Goal: Task Accomplishment & Management: Use online tool/utility

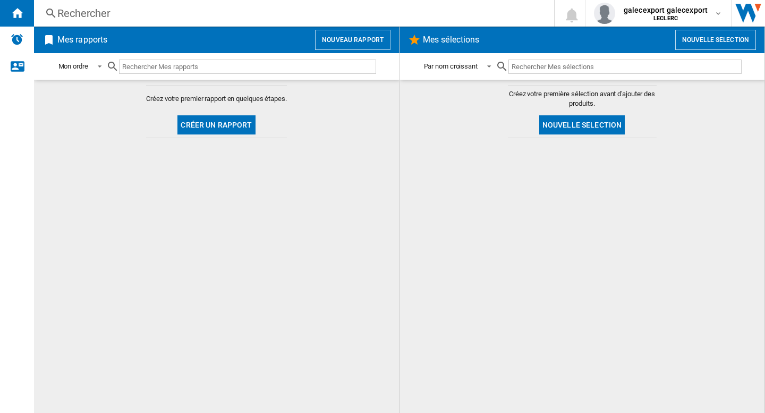
click at [334, 41] on button "Nouveau rapport" at bounding box center [352, 40] width 75 height 20
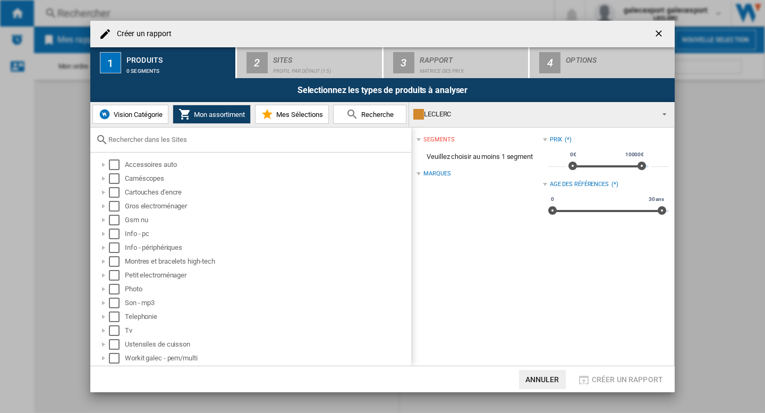
click at [521, 115] on div "LECLERC" at bounding box center [533, 114] width 240 height 15
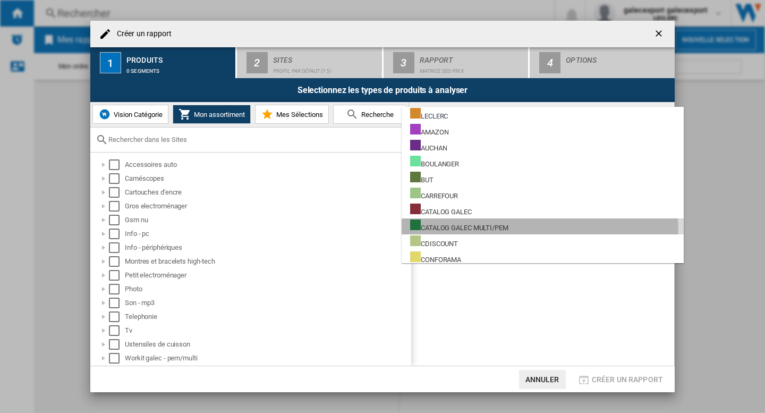
click at [483, 228] on div "CATALOG GALEC MULTI/PEM" at bounding box center [459, 225] width 98 height 13
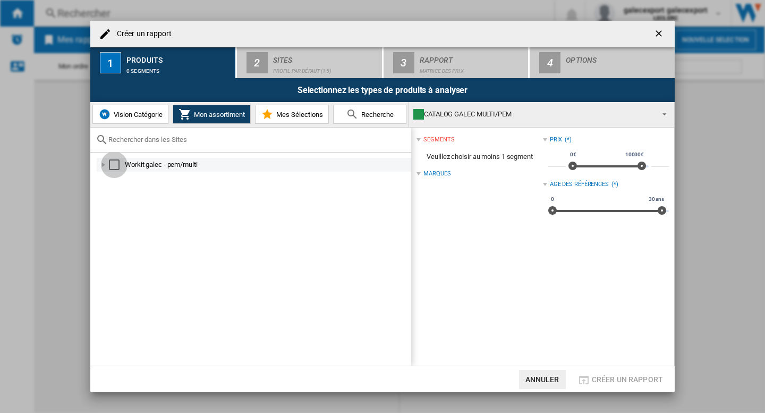
click at [118, 162] on div "Select" at bounding box center [114, 164] width 11 height 11
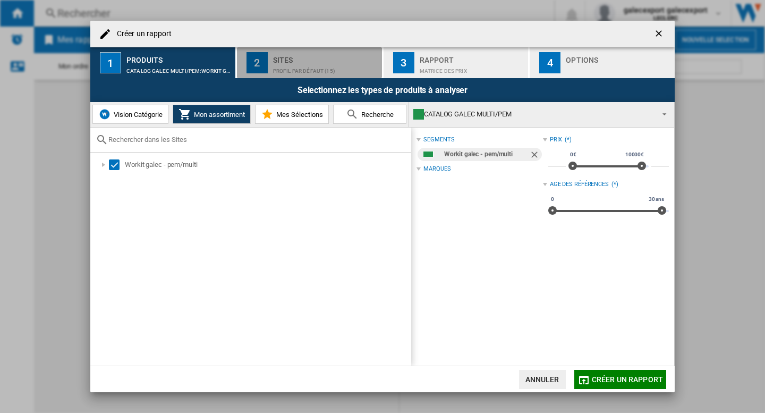
click at [308, 69] on div "Profil par défaut (15)" at bounding box center [325, 68] width 105 height 11
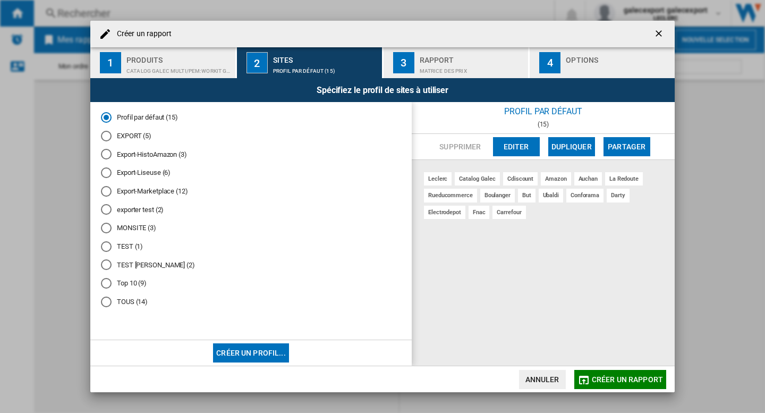
click at [627, 379] on span "Créer un rapport" at bounding box center [627, 379] width 71 height 9
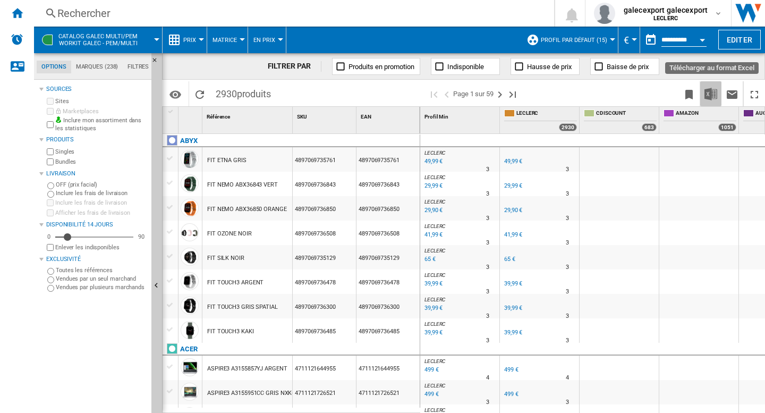
click at [714, 93] on img "Télécharger au format Excel" at bounding box center [710, 94] width 13 height 13
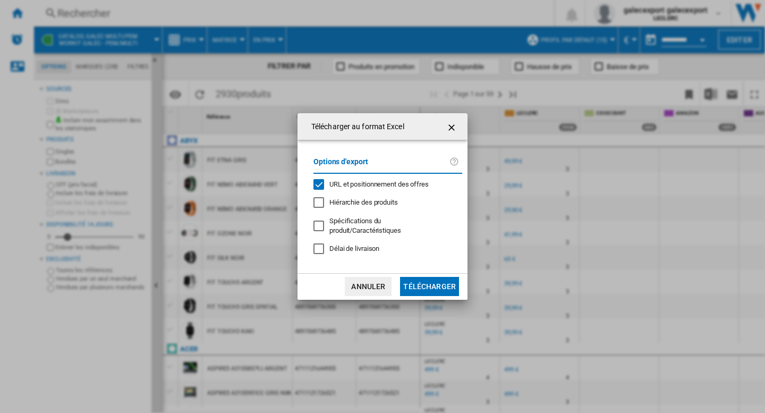
click at [351, 188] on span "URL et positionnement des offres" at bounding box center [378, 184] width 99 height 8
click at [436, 277] on button "Télécharger" at bounding box center [429, 286] width 59 height 19
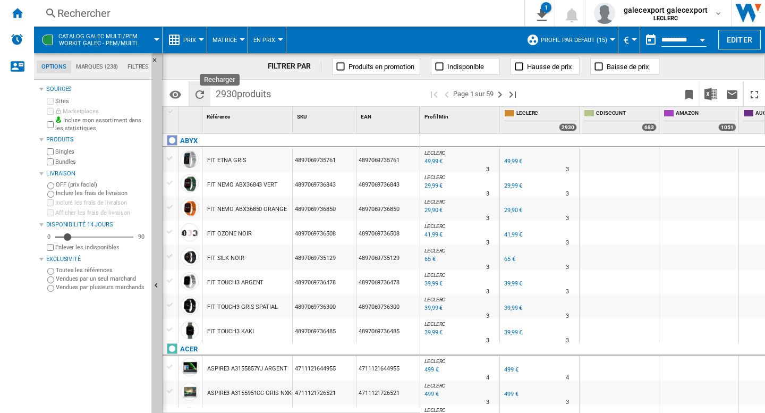
click at [198, 92] on ng-md-icon "Recharger" at bounding box center [199, 94] width 13 height 13
click at [745, 40] on button "Editer" at bounding box center [739, 40] width 43 height 20
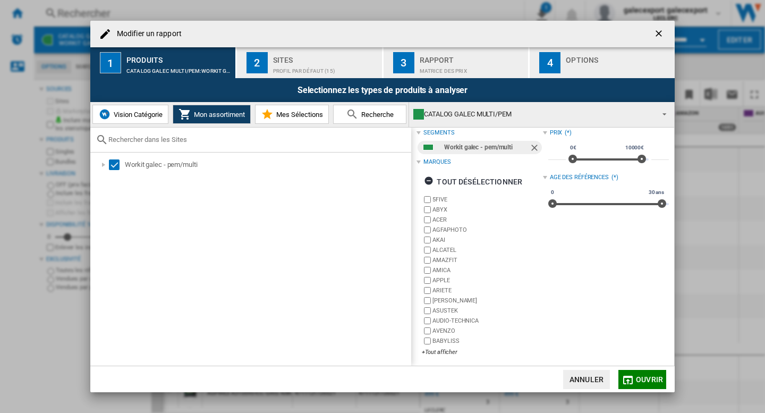
scroll to position [10, 0]
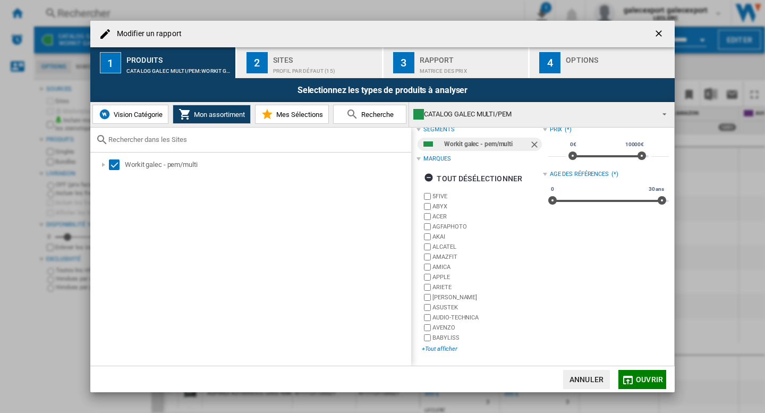
click at [443, 351] on div "+Tout afficher" at bounding box center [482, 349] width 121 height 8
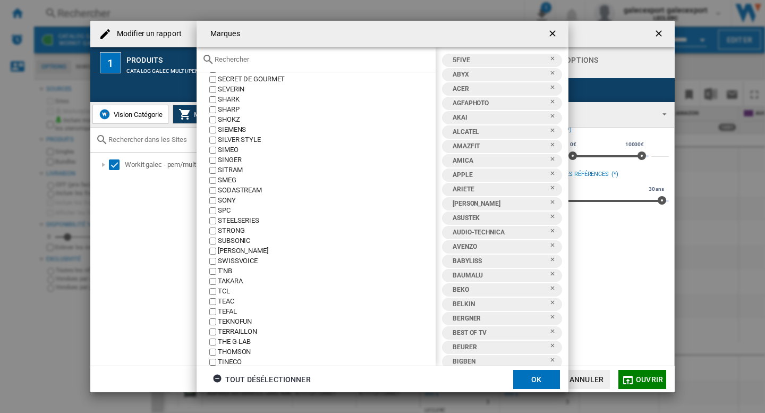
scroll to position [2035, 0]
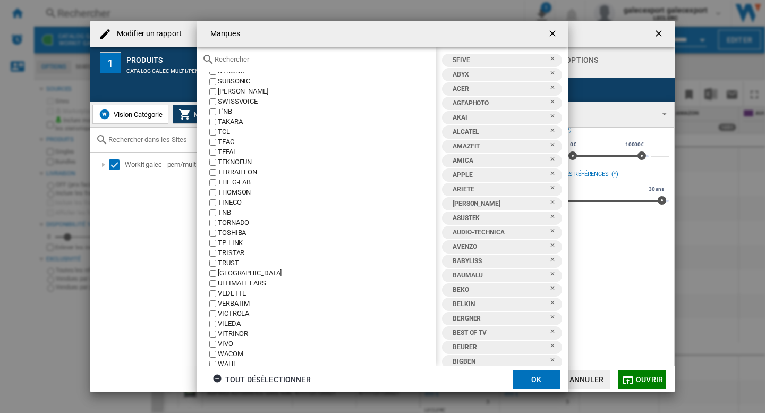
click at [555, 38] on ng-md-icon "getI18NText('BUTTONS.CLOSE_DIALOG')" at bounding box center [553, 34] width 13 height 13
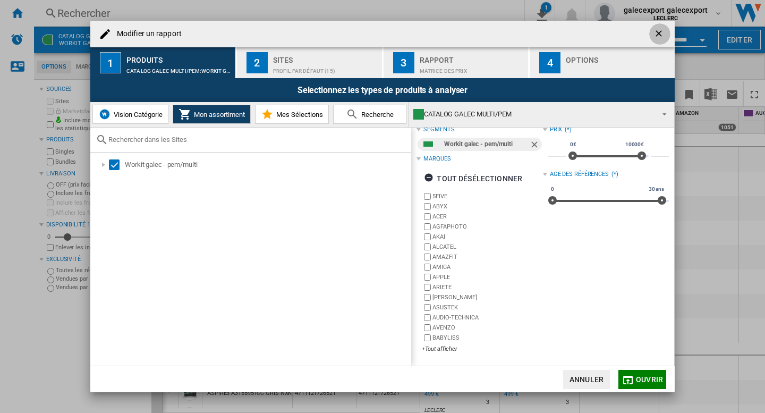
click at [656, 36] on ng-md-icon "getI18NText('BUTTONS.CLOSE_DIALOG')" at bounding box center [659, 34] width 13 height 13
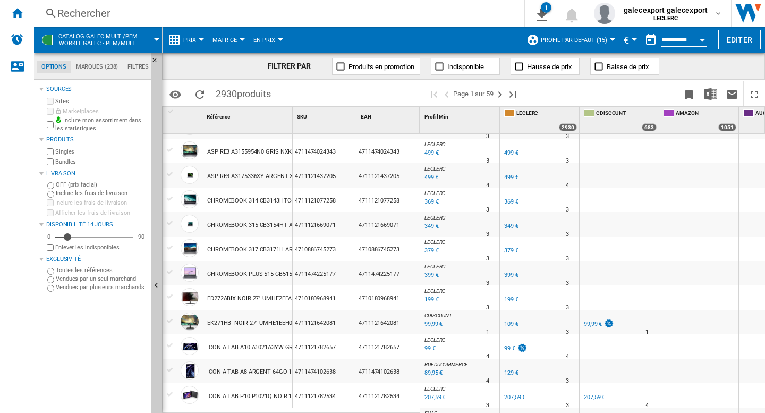
scroll to position [584, 0]
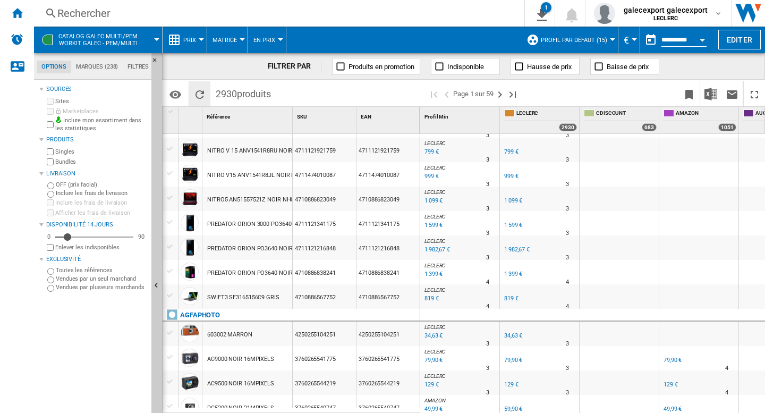
click at [198, 94] on ng-md-icon "Recharger" at bounding box center [199, 94] width 13 height 13
click at [741, 49] on md-menu-bar "CATALOG GALEC MULTI/PEM Workit galec - pem/multi Prix Prix Matrice des prix Cla…" at bounding box center [399, 40] width 731 height 27
click at [734, 35] on button "Editer" at bounding box center [739, 40] width 43 height 20
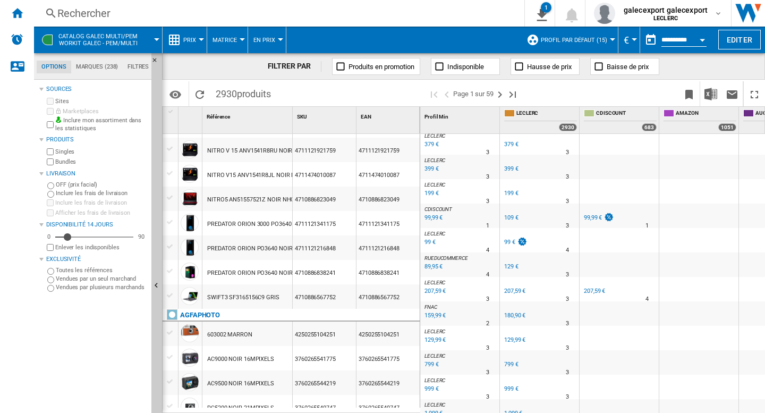
scroll to position [372, 0]
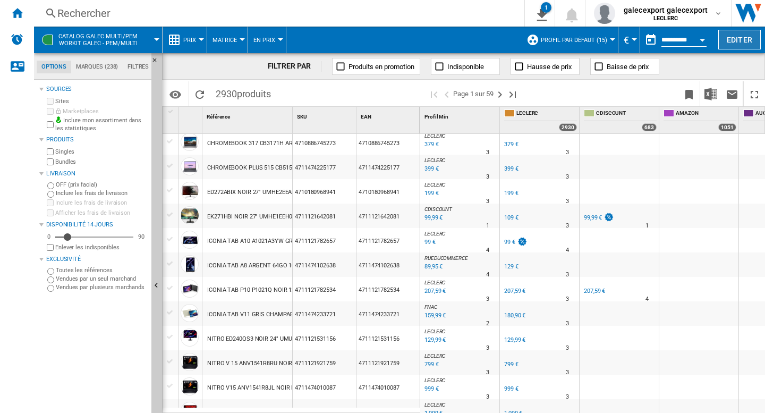
click at [741, 44] on button "Editer" at bounding box center [739, 40] width 43 height 20
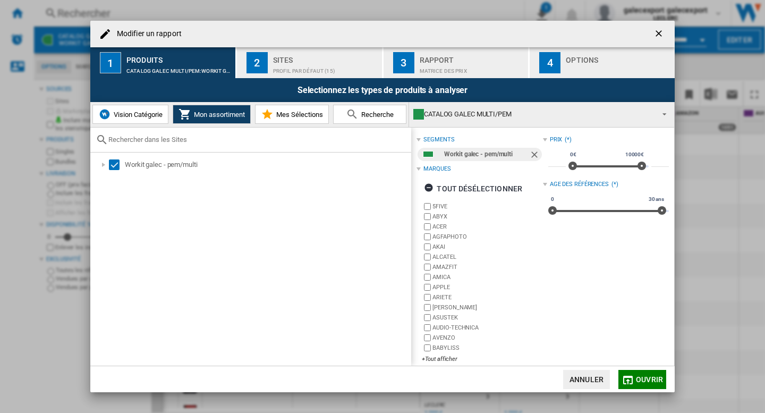
drag, startPoint x: 132, startPoint y: 113, endPoint x: 132, endPoint y: 121, distance: 8.0
click at [132, 113] on span "Vision Catégorie" at bounding box center [137, 115] width 52 height 8
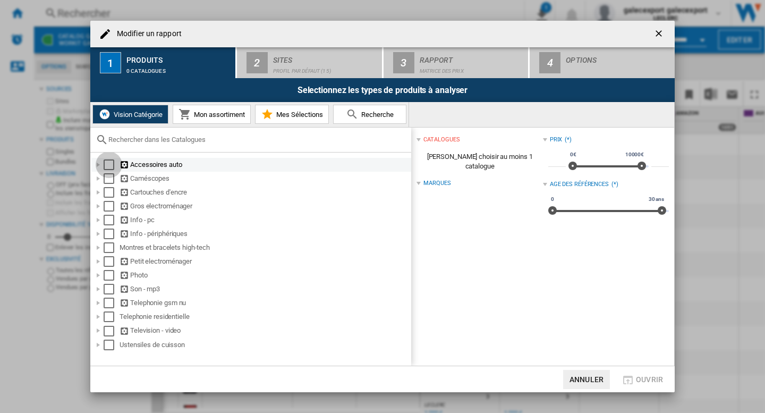
click at [104, 164] on div "Select" at bounding box center [109, 164] width 11 height 11
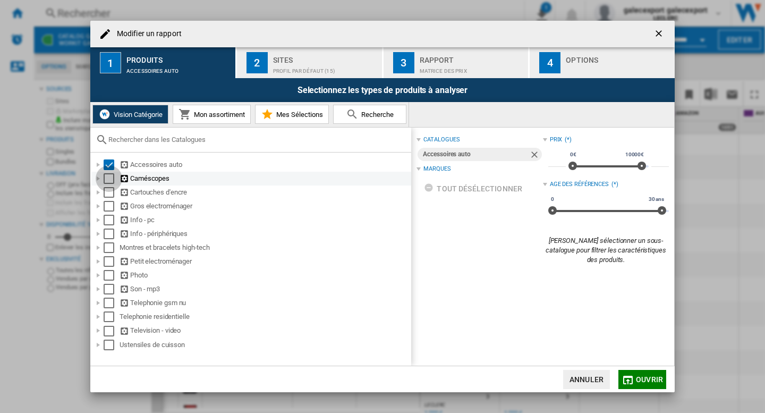
click at [112, 175] on div "Select" at bounding box center [109, 178] width 11 height 11
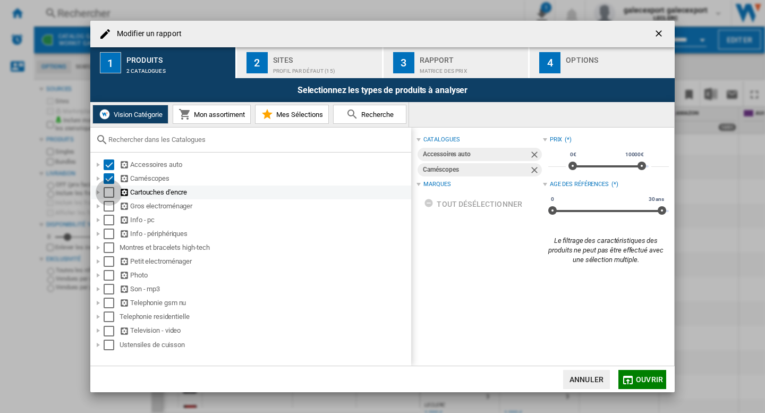
click at [106, 194] on div "Select" at bounding box center [109, 192] width 11 height 11
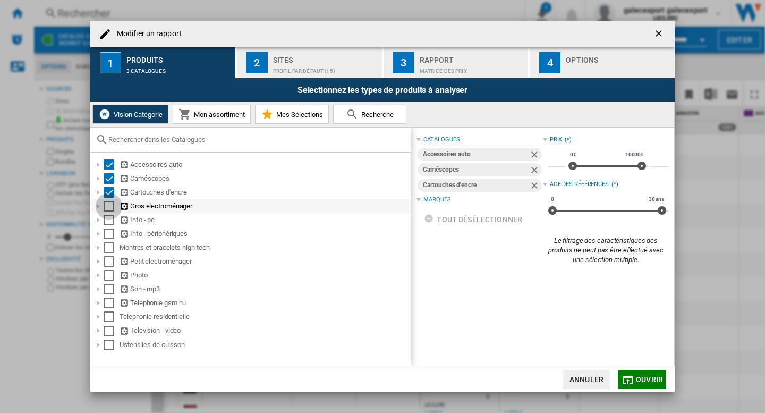
click at [106, 205] on div "Select" at bounding box center [109, 206] width 11 height 11
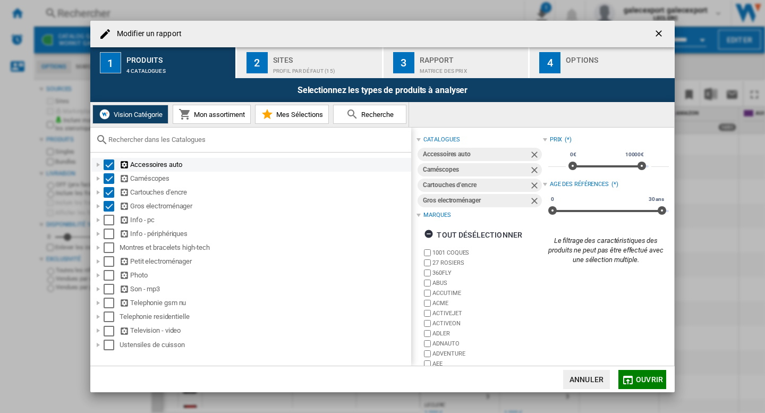
click at [106, 160] on div "Select" at bounding box center [109, 164] width 11 height 11
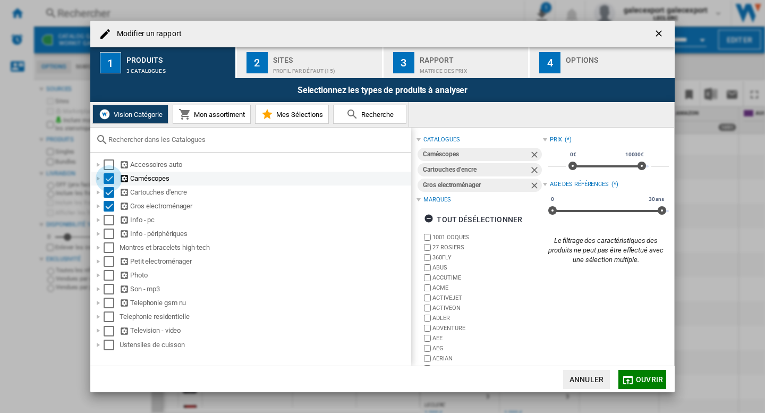
click at [106, 174] on div "Select" at bounding box center [109, 178] width 11 height 11
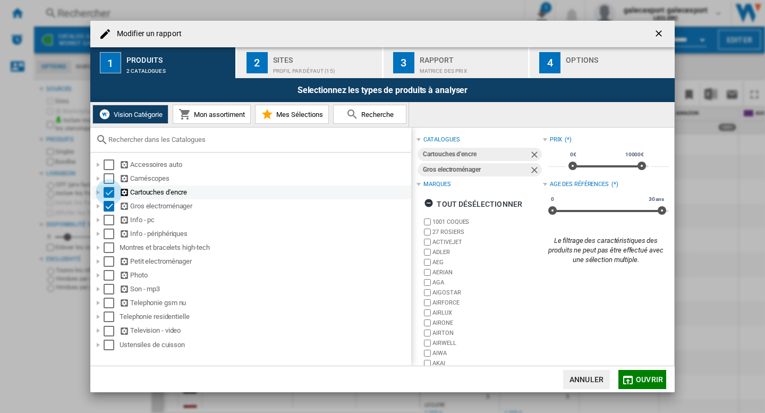
click at [107, 195] on div "Select" at bounding box center [109, 192] width 11 height 11
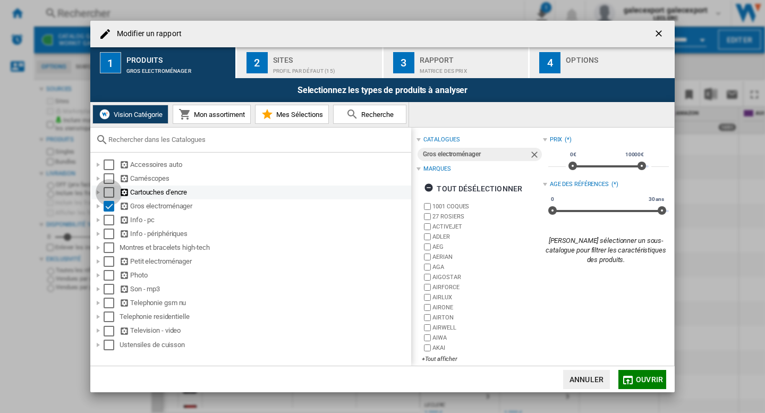
click at [111, 188] on div "Select" at bounding box center [109, 192] width 11 height 11
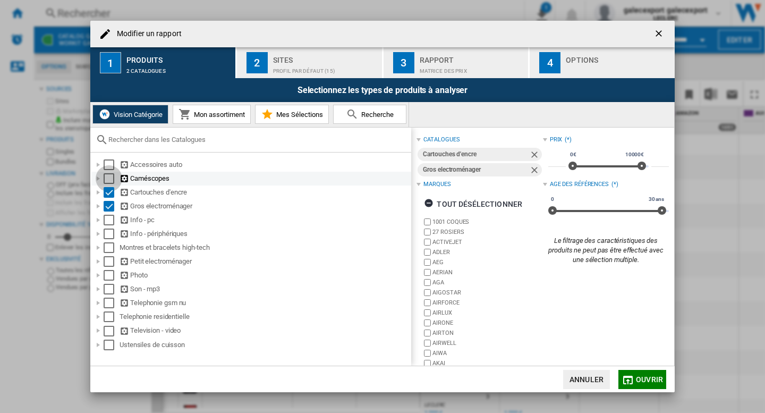
click at [110, 178] on div "Select" at bounding box center [109, 178] width 11 height 11
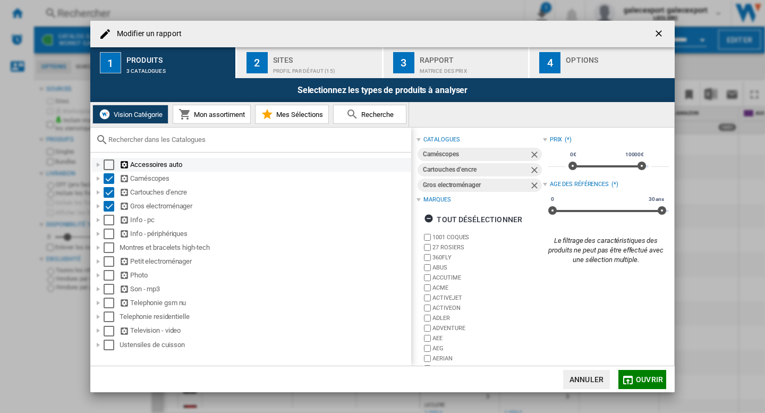
click at [108, 164] on div "Select" at bounding box center [109, 164] width 11 height 11
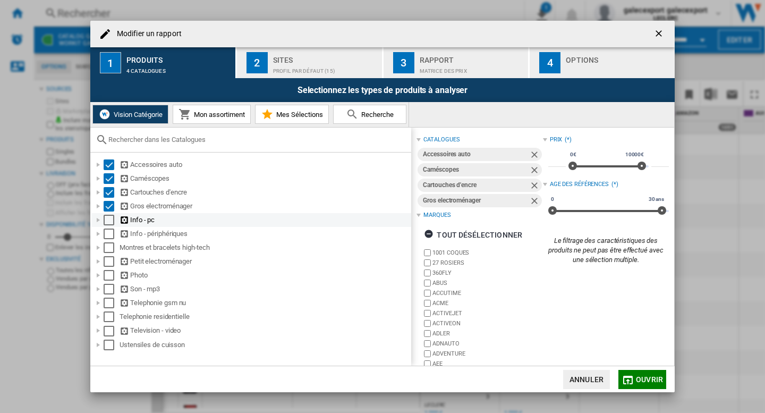
click at [109, 219] on div "Select" at bounding box center [109, 220] width 11 height 11
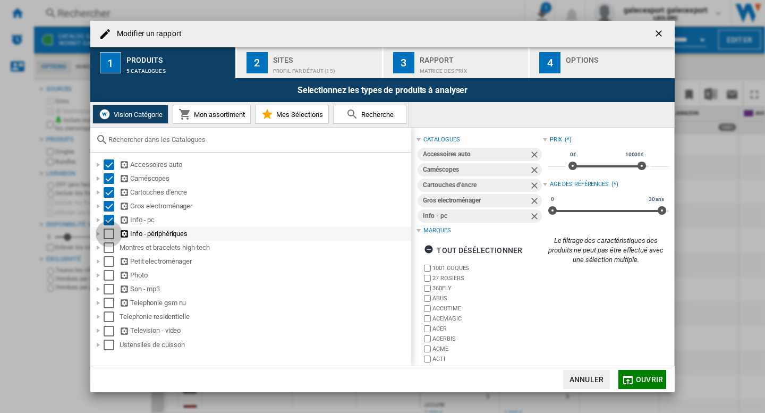
click at [109, 232] on div "Select" at bounding box center [109, 233] width 11 height 11
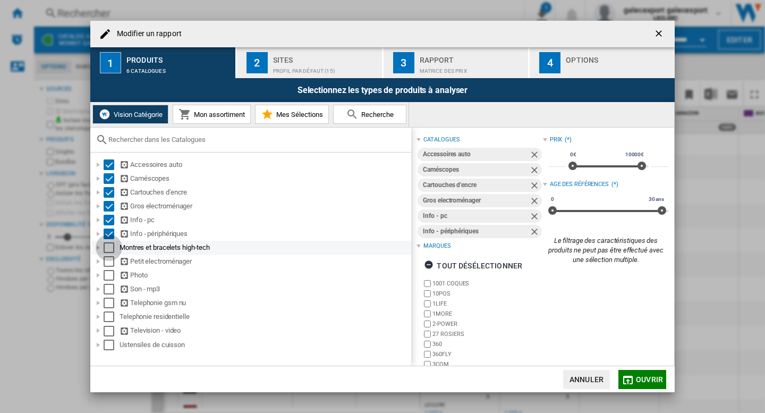
click at [109, 245] on div "Select" at bounding box center [109, 247] width 11 height 11
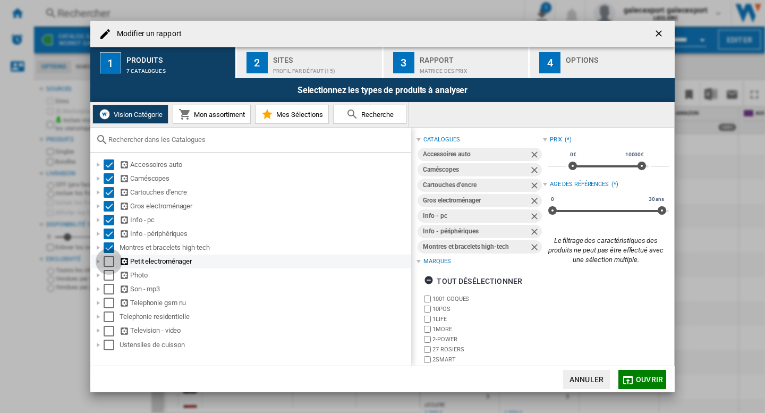
click at [109, 259] on div "Select" at bounding box center [109, 261] width 11 height 11
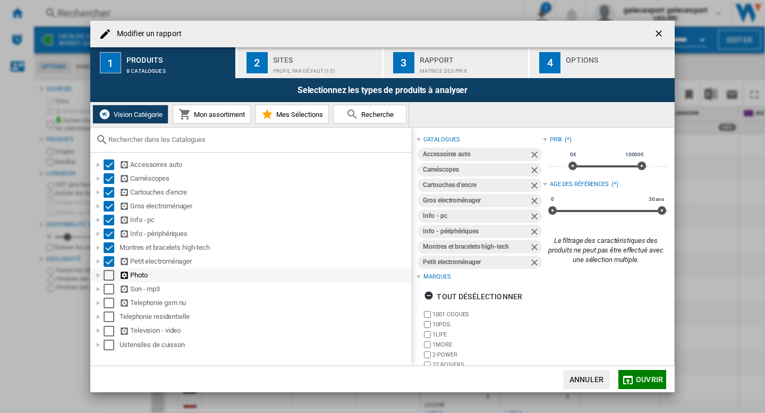
click at [111, 274] on div "Select" at bounding box center [109, 275] width 11 height 11
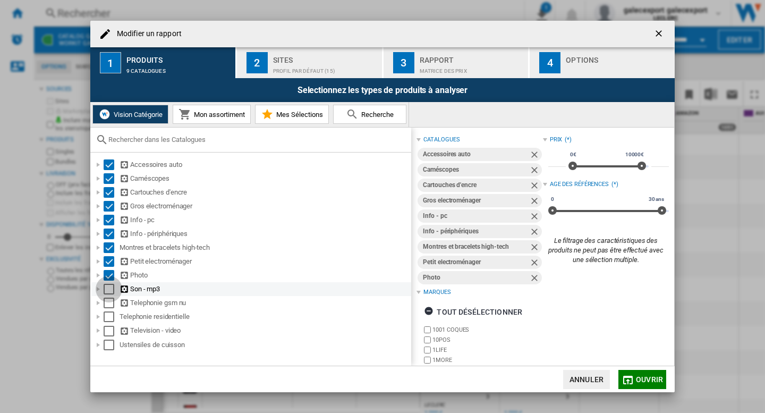
click at [107, 294] on div "Select" at bounding box center [109, 289] width 11 height 11
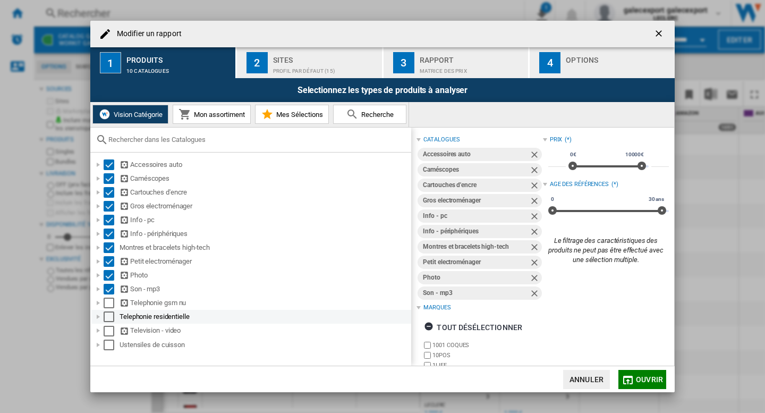
click at [107, 315] on div "Select" at bounding box center [109, 316] width 11 height 11
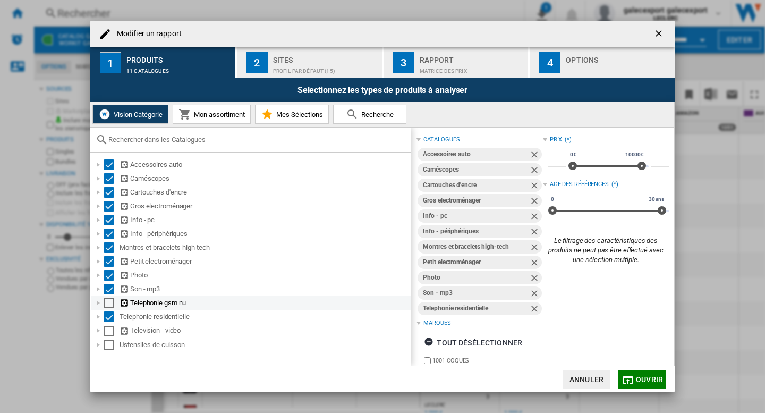
click at [107, 305] on div "Select" at bounding box center [109, 303] width 11 height 11
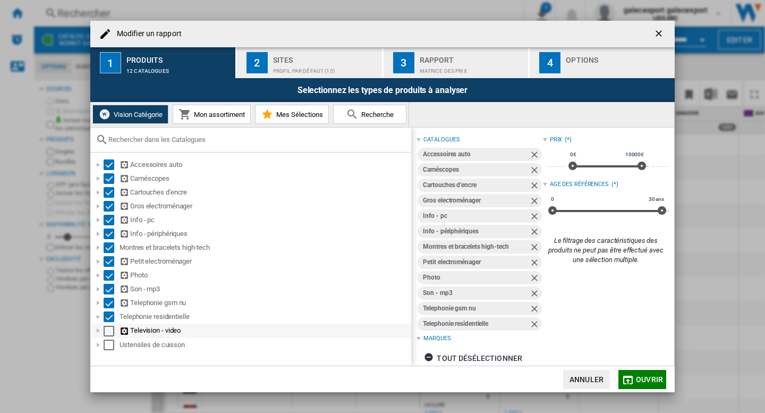
click at [107, 333] on div "Select" at bounding box center [109, 331] width 11 height 11
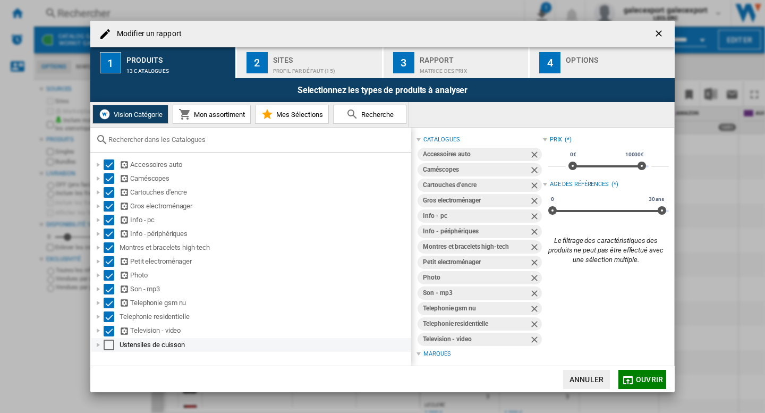
click at [107, 347] on div "Select" at bounding box center [109, 344] width 11 height 11
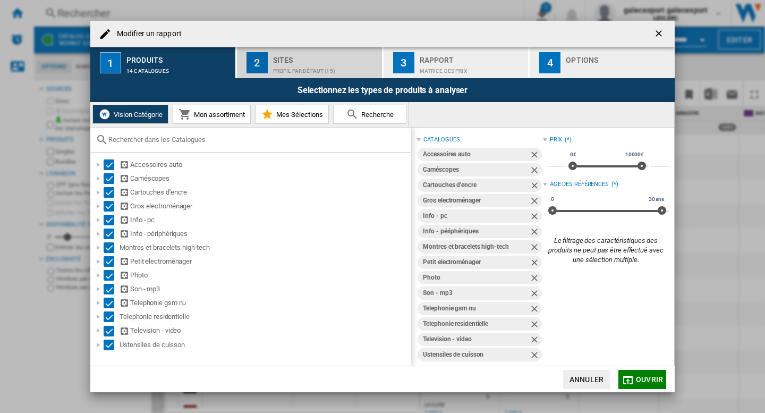
click at [314, 72] on div "Profil par défaut (15)" at bounding box center [325, 68] width 105 height 11
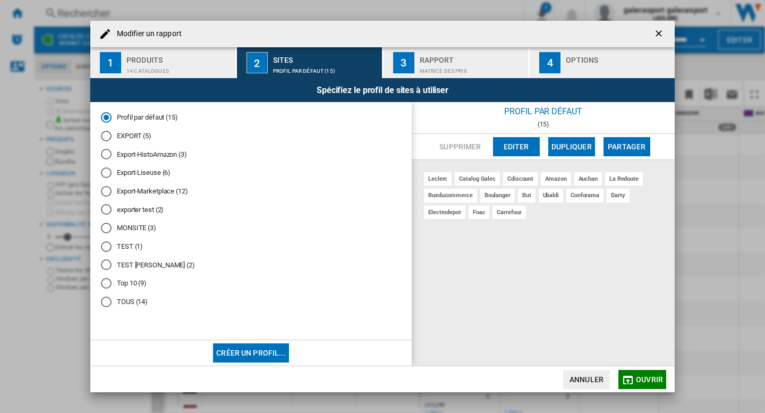
click at [137, 209] on md-radio-button "exporter test (2)" at bounding box center [251, 210] width 300 height 10
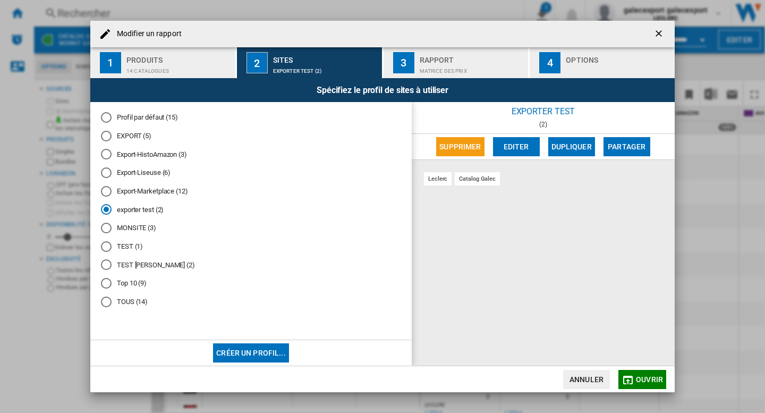
click at [129, 229] on md-radio-button "MONSITE (3)" at bounding box center [251, 228] width 300 height 10
click at [143, 118] on md-radio-button "Profil par défaut (15)" at bounding box center [251, 118] width 300 height 10
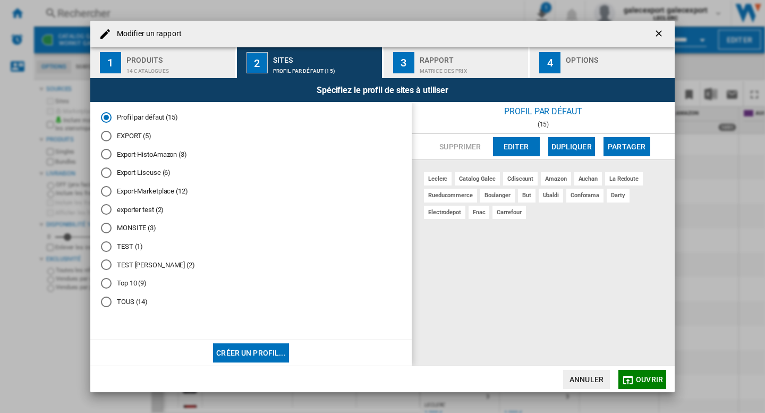
click at [640, 381] on span "Ouvrir" at bounding box center [649, 379] width 27 height 9
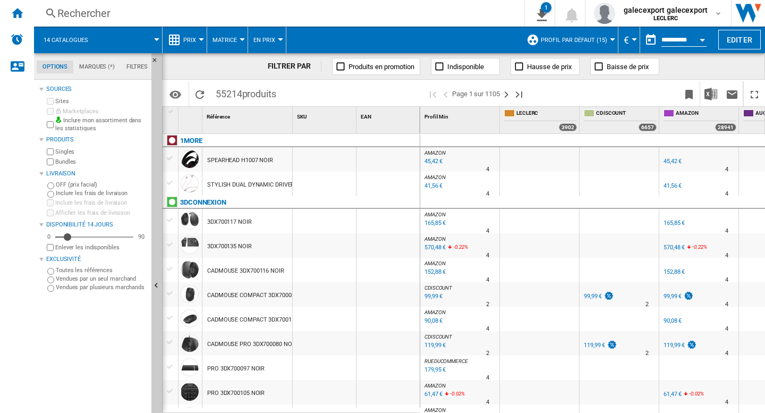
click at [589, 37] on span "Profil par défaut (15)" at bounding box center [574, 40] width 66 height 7
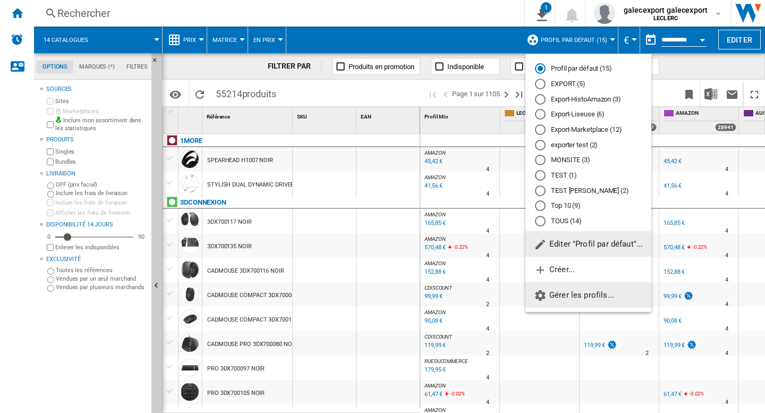
click at [579, 295] on span "Gérer les profils..." at bounding box center [574, 295] width 80 height 10
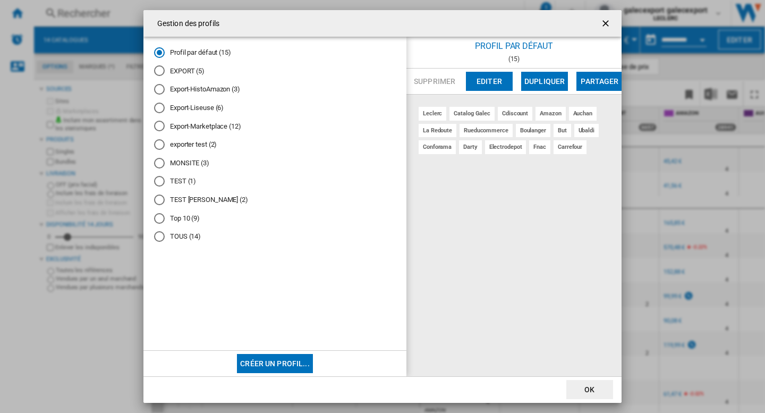
click at [178, 73] on md-radio-button "EXPORT (5)" at bounding box center [275, 71] width 242 height 10
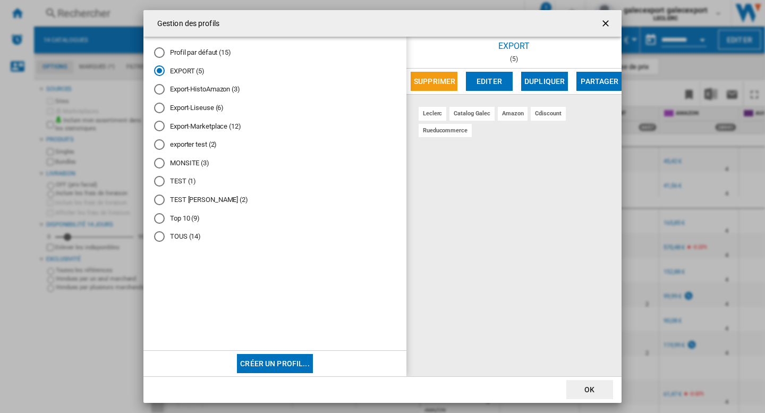
click at [582, 392] on button "OK" at bounding box center [589, 389] width 47 height 19
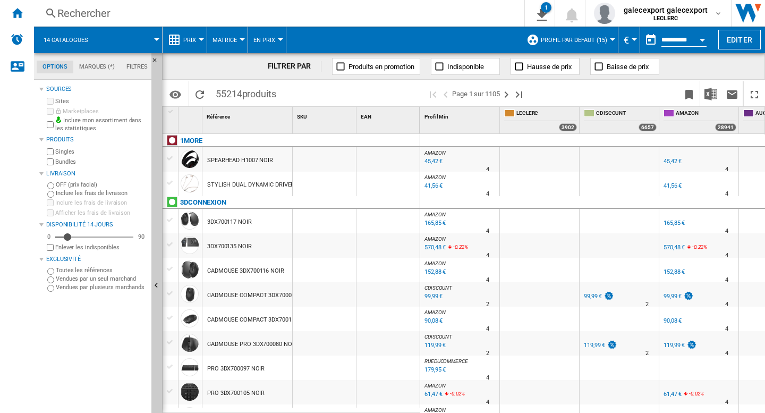
click at [574, 37] on span "Profil par défaut (15)" at bounding box center [574, 40] width 66 height 7
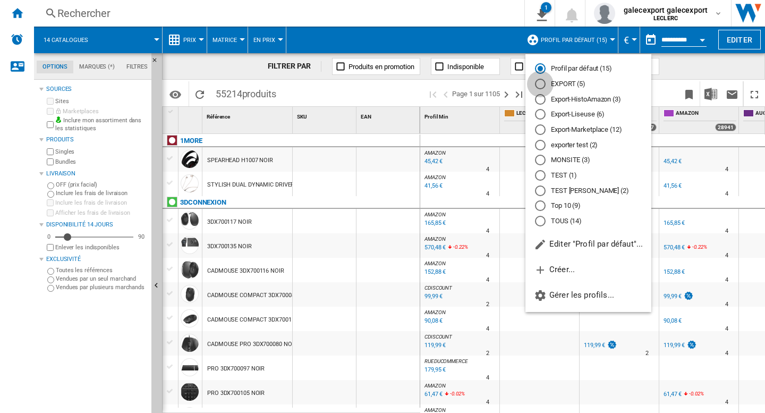
click at [540, 82] on div "EXPORT (5)" at bounding box center [540, 84] width 11 height 11
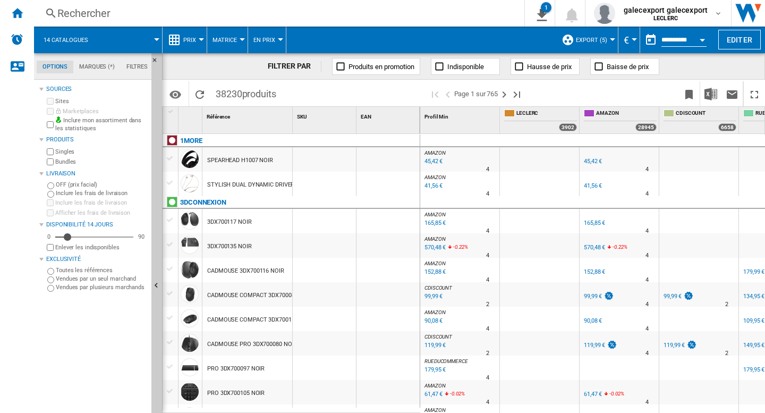
scroll to position [0, 59]
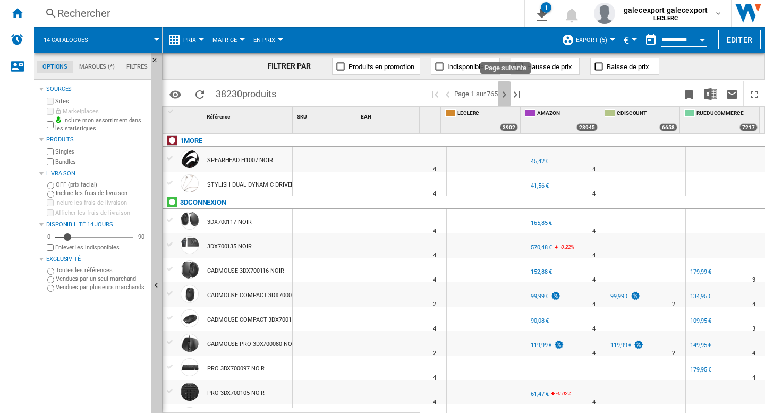
click at [500, 94] on ng-md-icon "Page suivante" at bounding box center [504, 94] width 13 height 13
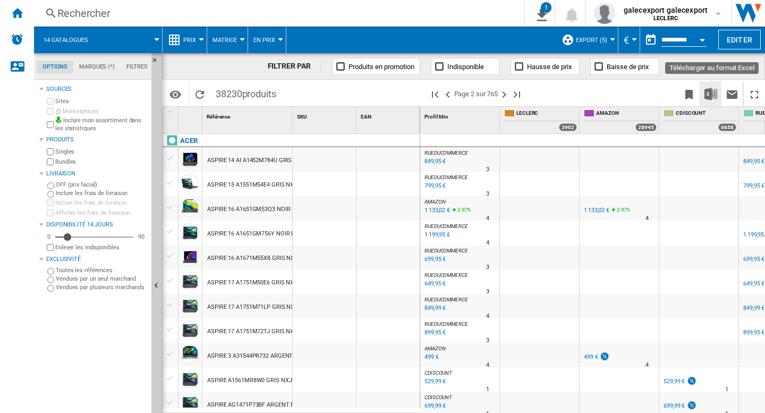
click at [711, 91] on img "Télécharger au format Excel" at bounding box center [710, 94] width 13 height 13
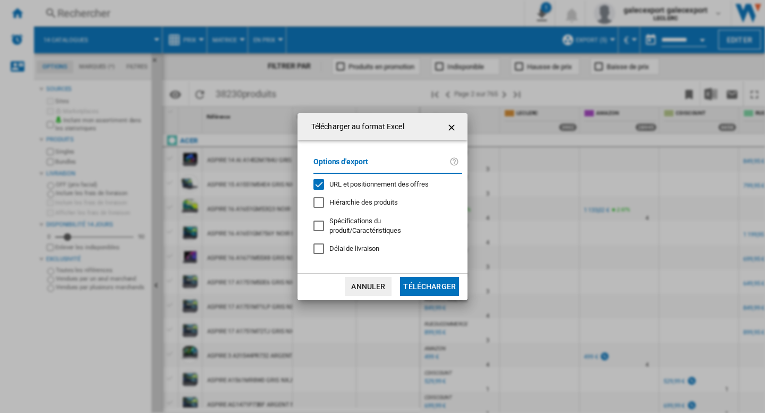
click at [370, 188] on span "URL et positionnement des offres" at bounding box center [378, 184] width 99 height 8
click at [426, 281] on button "Télécharger" at bounding box center [429, 286] width 59 height 19
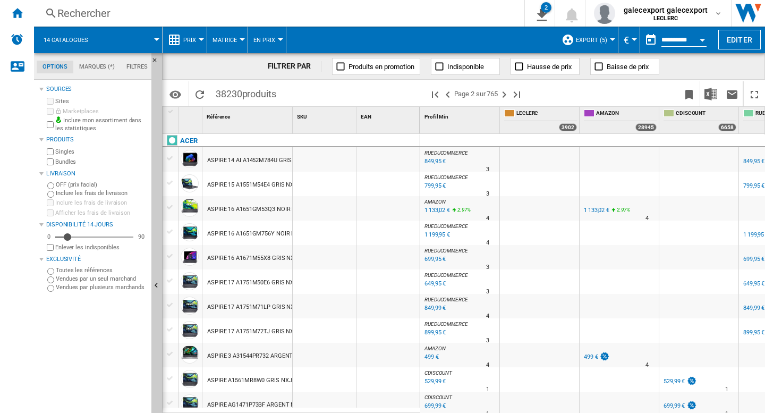
click at [592, 44] on button "EXPORT (5)" at bounding box center [594, 40] width 37 height 27
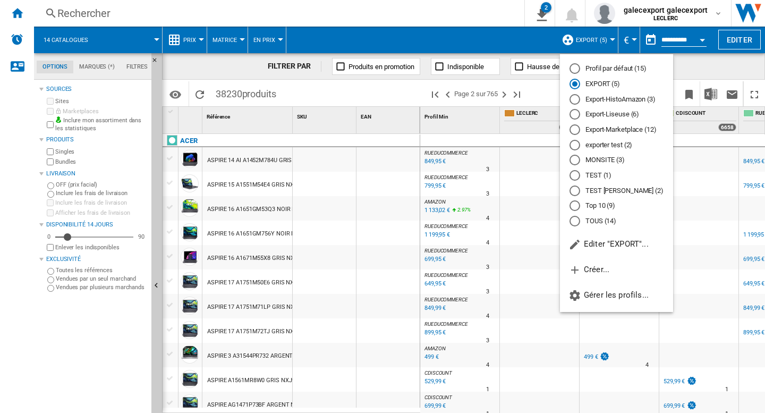
click at [609, 71] on md-radio-button "Profil par défaut (15)" at bounding box center [617, 69] width 94 height 10
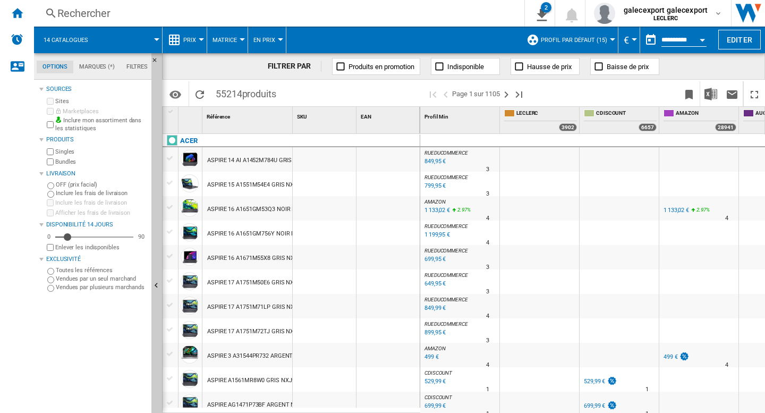
click at [573, 38] on span "Profil par défaut (15)" at bounding box center [574, 40] width 66 height 7
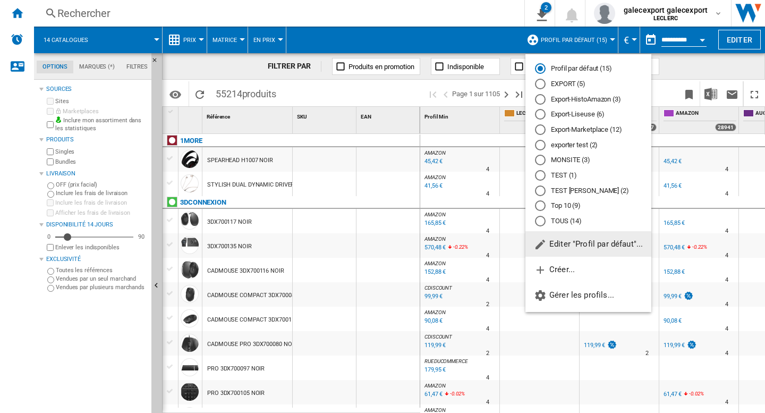
click at [594, 249] on span "Editer "Profil par défaut"..." at bounding box center [588, 244] width 109 height 10
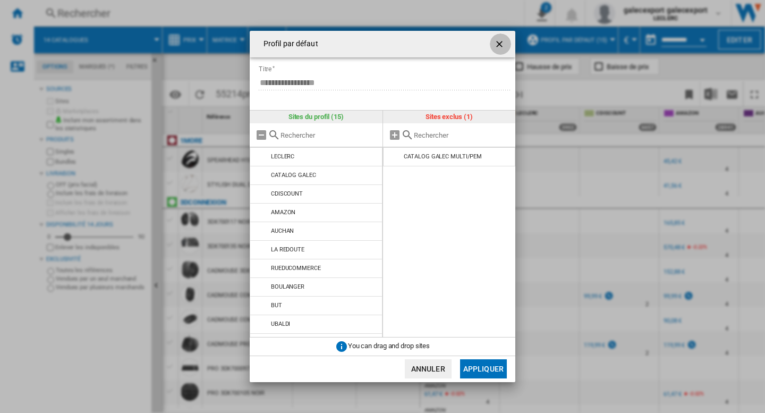
click at [499, 44] on ng-md-icon "getI18NText('BUTTONS.CLOSE_DIALOG')" at bounding box center [500, 45] width 13 height 13
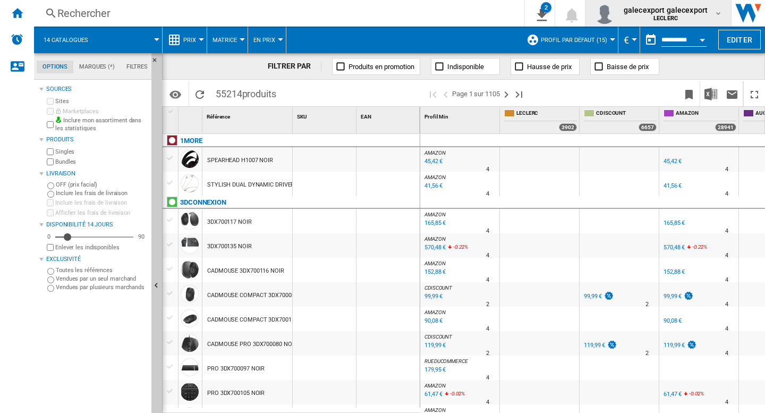
click at [686, 13] on span "galecexport galecexport" at bounding box center [666, 10] width 84 height 11
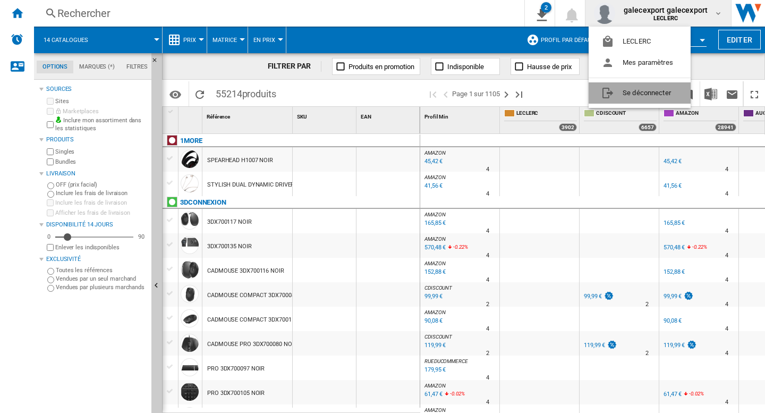
click at [642, 96] on button "Se déconnecter" at bounding box center [640, 92] width 102 height 21
